Goal: Browse casually

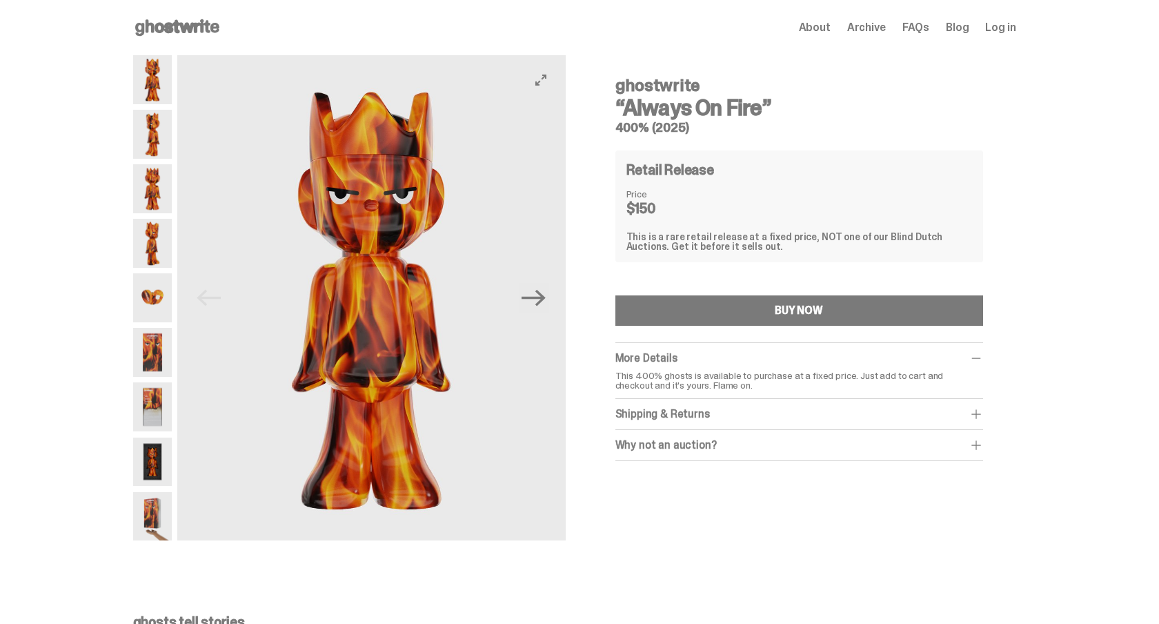
click at [560, 304] on img at bounding box center [371, 297] width 388 height 485
click at [544, 301] on icon "Next" at bounding box center [534, 298] width 24 height 17
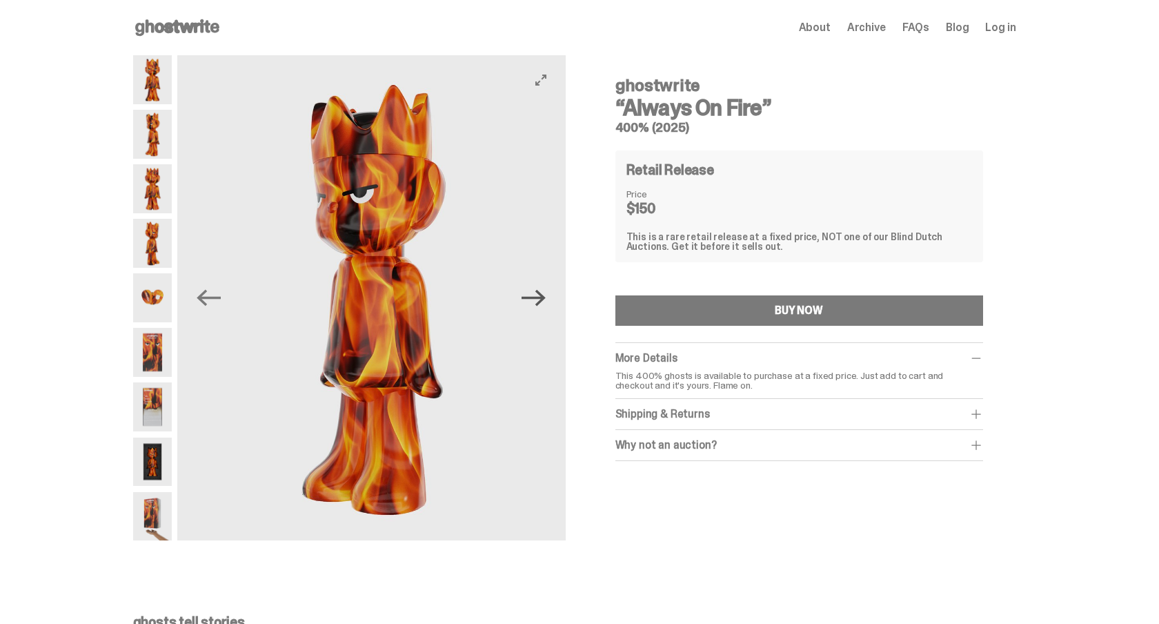
click at [544, 301] on icon "Next" at bounding box center [534, 298] width 24 height 17
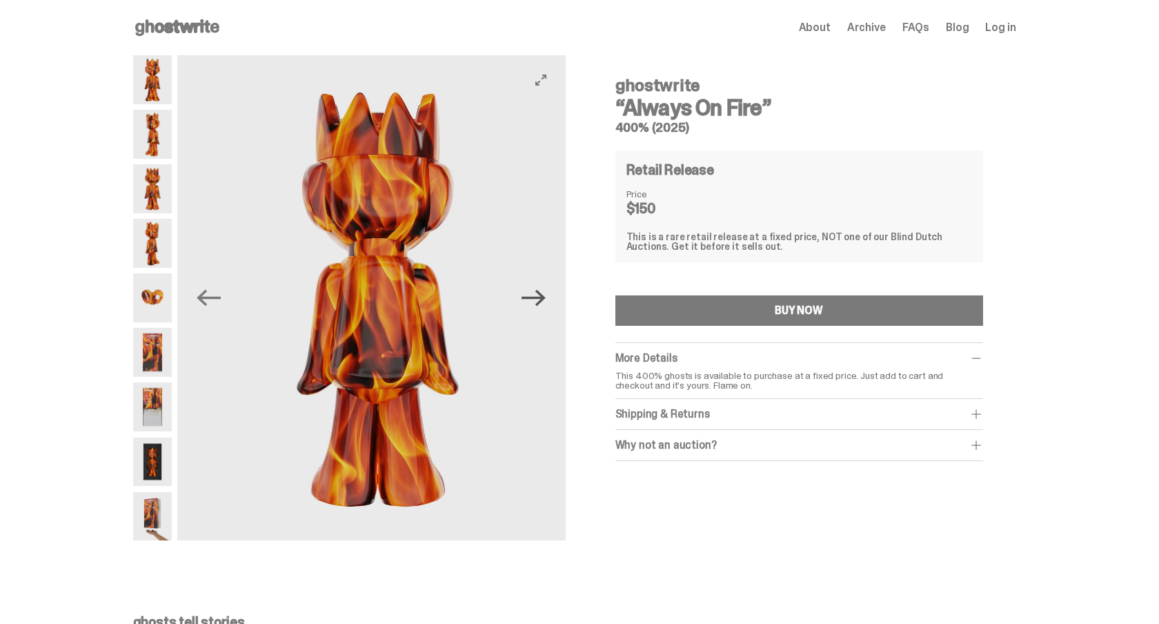
click at [544, 301] on icon "Next" at bounding box center [534, 298] width 24 height 17
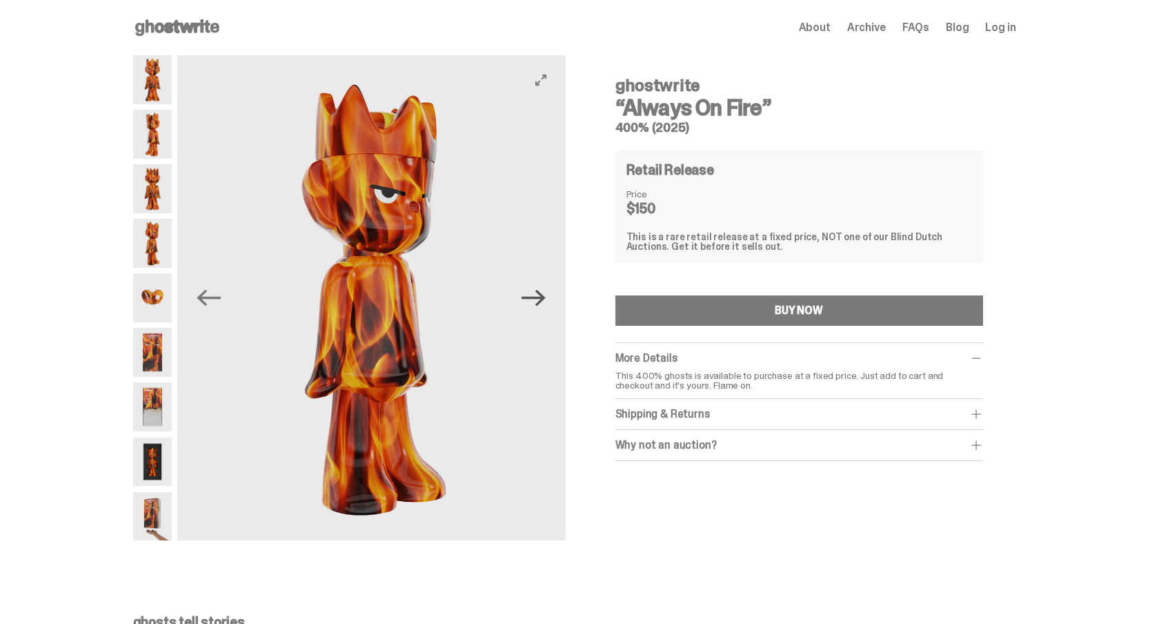
click at [544, 301] on icon "Next" at bounding box center [534, 298] width 24 height 17
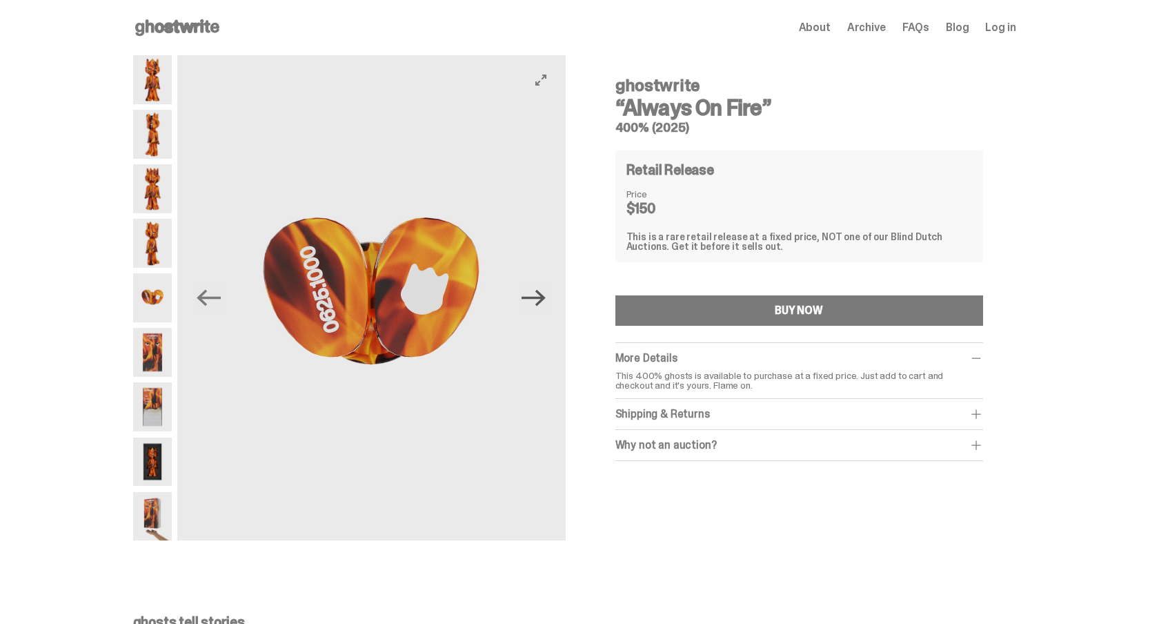
click at [544, 301] on icon "Next" at bounding box center [534, 298] width 24 height 17
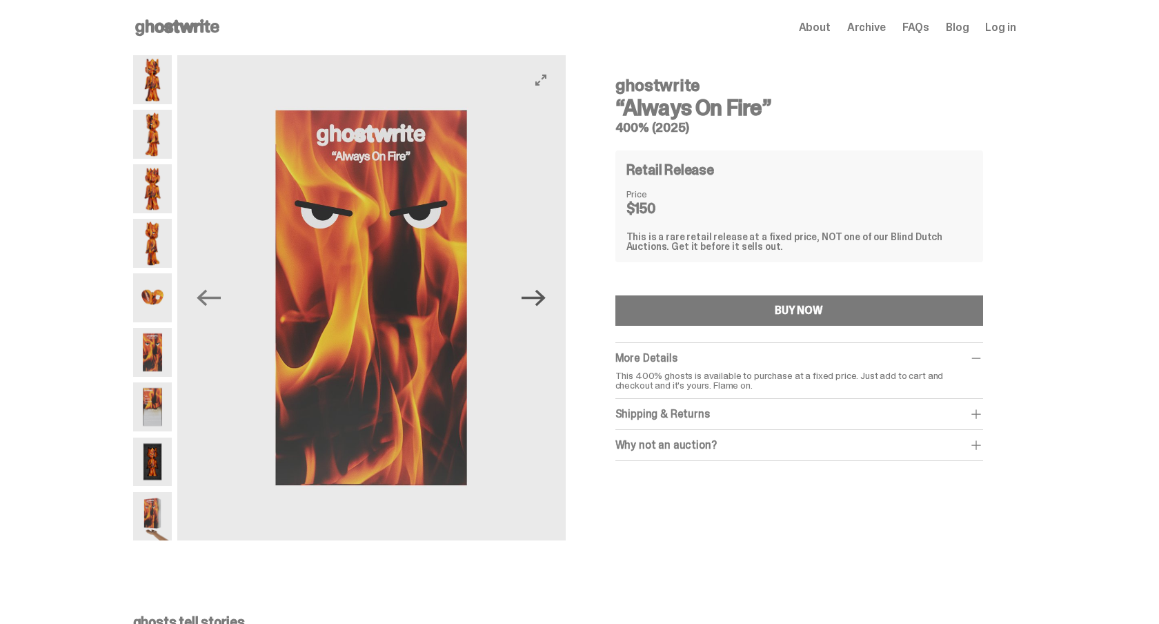
click at [544, 301] on icon "Next" at bounding box center [534, 298] width 24 height 17
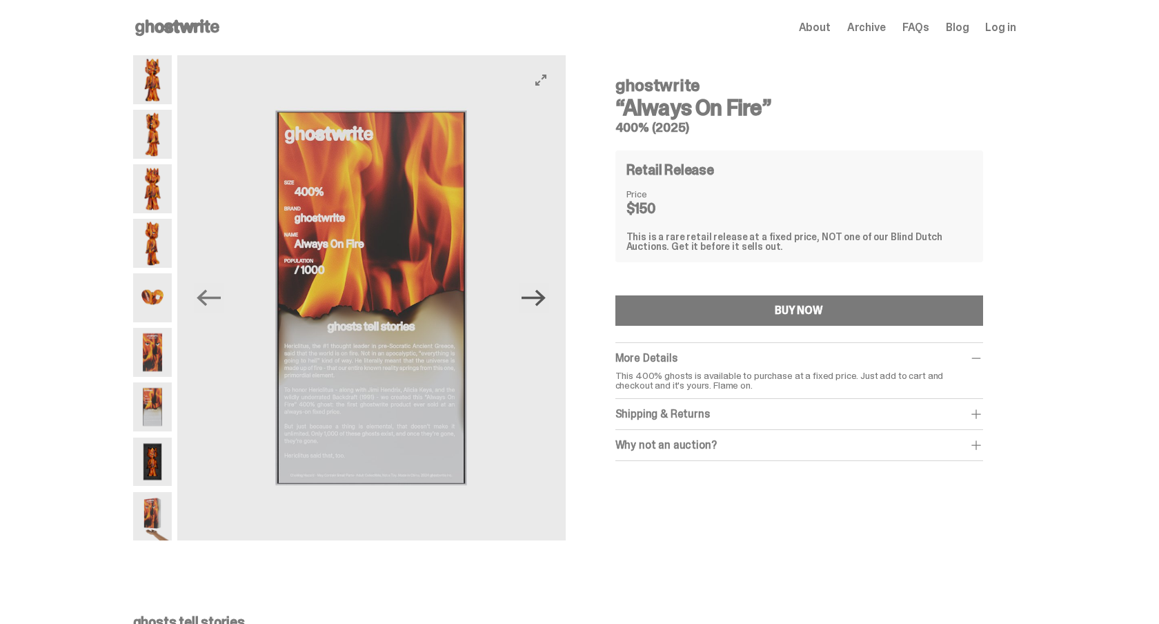
click at [544, 301] on icon "Next" at bounding box center [534, 298] width 24 height 17
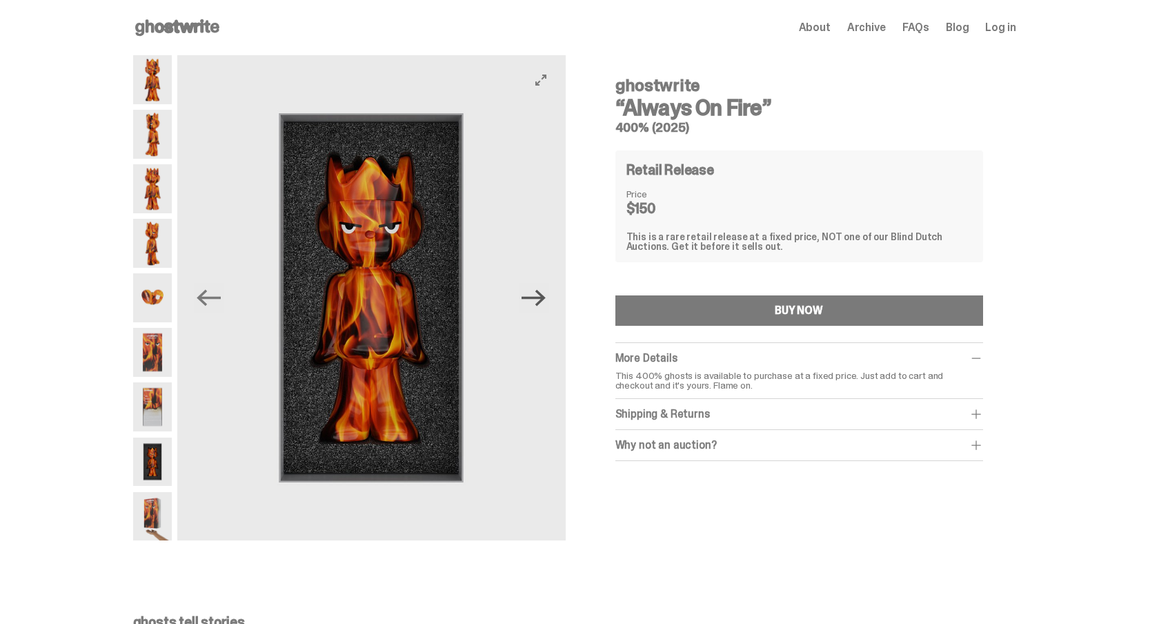
click at [544, 301] on icon "Next" at bounding box center [534, 298] width 24 height 17
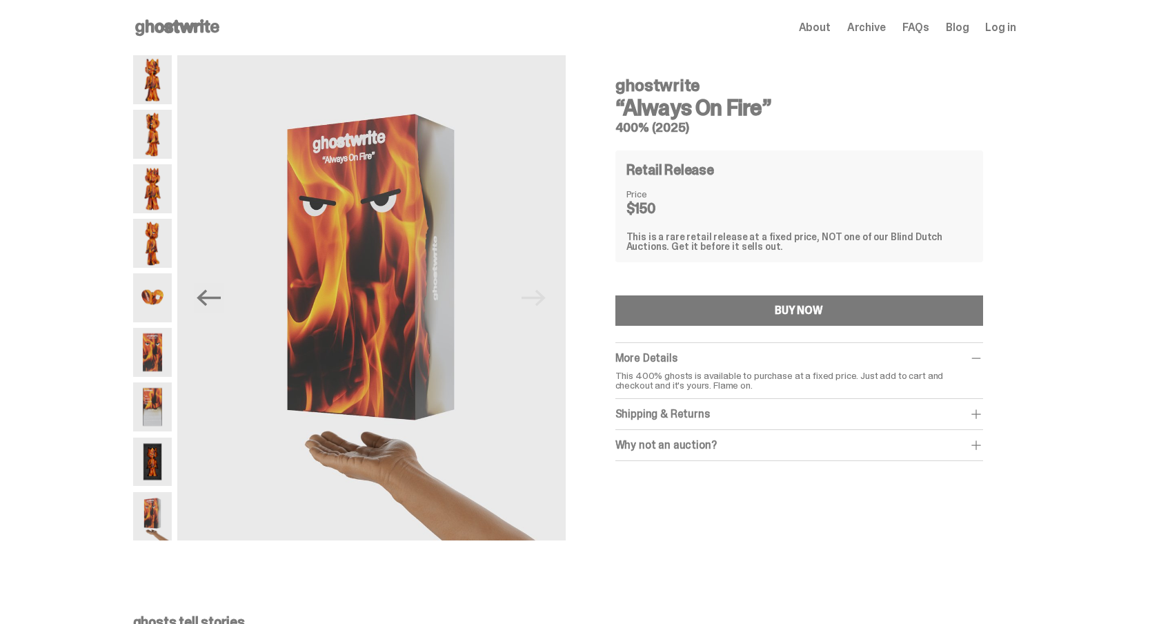
click at [544, 301] on img at bounding box center [371, 297] width 388 height 485
click at [219, 24] on use at bounding box center [177, 27] width 84 height 17
